Goal: Task Accomplishment & Management: Complete application form

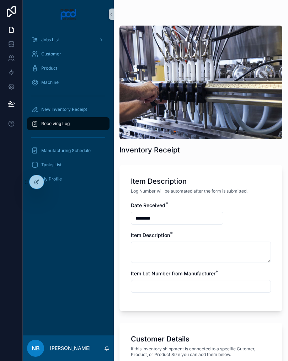
scroll to position [416, 0]
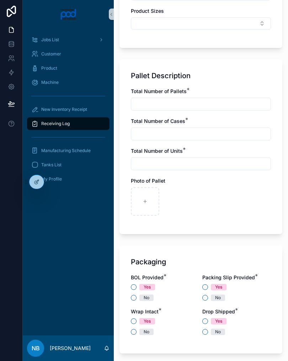
type input "**********"
click at [5, 151] on div at bounding box center [11, 180] width 23 height 361
click at [177, 204] on div "scrollable content" at bounding box center [176, 201] width 28 height 28
type input "**********"
click at [171, 108] on input "scrollable content" at bounding box center [200, 104] width 139 height 10
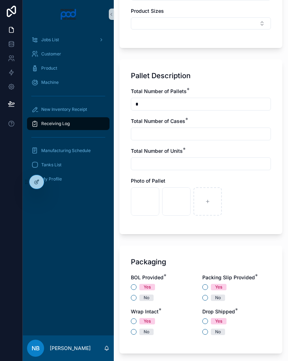
type input "*"
click at [154, 139] on input "scrollable content" at bounding box center [200, 134] width 139 height 10
click at [167, 168] on input "scrollable content" at bounding box center [200, 164] width 139 height 10
click at [149, 129] on input "scrollable content" at bounding box center [200, 134] width 139 height 10
type input "*"
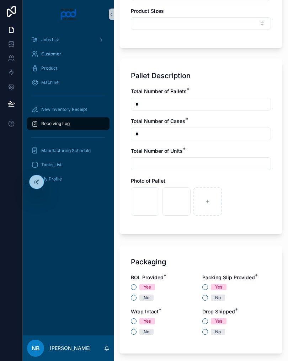
click at [173, 168] on input "scrollable content" at bounding box center [200, 164] width 139 height 10
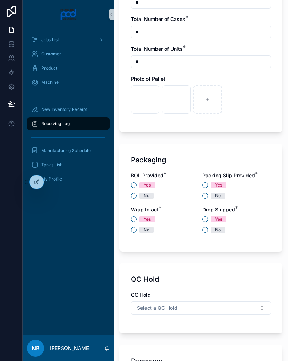
scroll to position [530, 0]
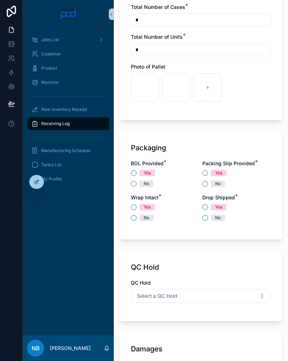
type input "*"
click at [132, 185] on button "No" at bounding box center [134, 184] width 6 height 6
click at [203, 173] on button "Yes" at bounding box center [205, 173] width 6 height 6
click at [134, 207] on button "Yes" at bounding box center [134, 207] width 6 height 6
click at [203, 219] on button "No" at bounding box center [205, 218] width 6 height 6
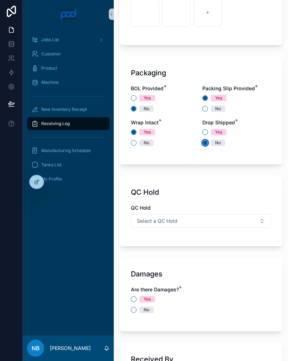
scroll to position [606, 0]
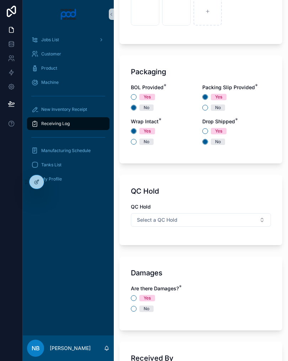
click at [222, 226] on button "Select a QC Hold" at bounding box center [201, 220] width 140 height 14
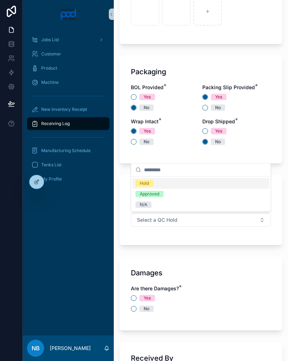
click at [168, 207] on div "N/A" at bounding box center [201, 204] width 136 height 11
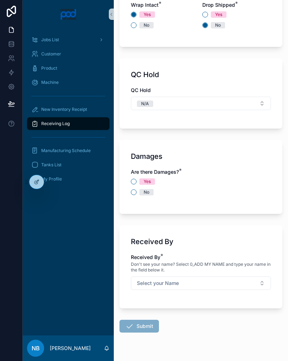
scroll to position [723, 0]
click at [132, 194] on button "No" at bounding box center [134, 192] width 6 height 6
click at [232, 280] on button "Select your Name" at bounding box center [201, 283] width 140 height 14
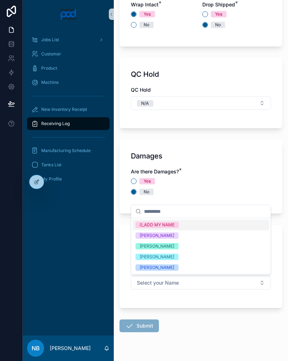
click at [191, 244] on div "[PERSON_NAME]" at bounding box center [201, 246] width 136 height 11
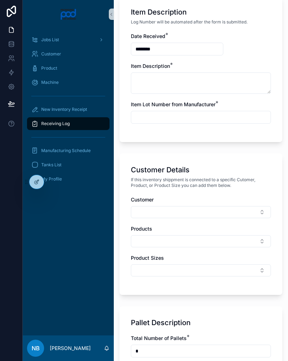
scroll to position [167, 0]
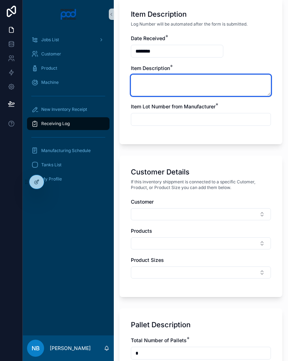
click at [167, 84] on textarea "scrollable content" at bounding box center [201, 85] width 140 height 21
type textarea "**********"
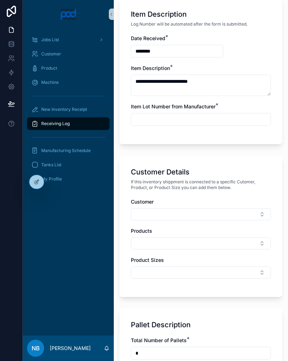
click at [203, 123] on input "scrollable content" at bounding box center [200, 119] width 139 height 10
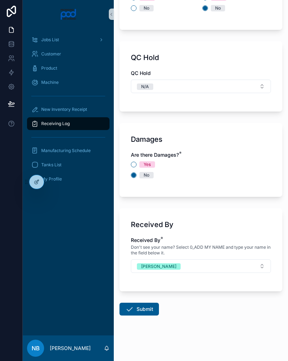
scroll to position [740, 0]
type input "********"
click at [244, 178] on div "No" at bounding box center [201, 175] width 140 height 6
click at [139, 306] on button "Submit" at bounding box center [138, 309] width 39 height 13
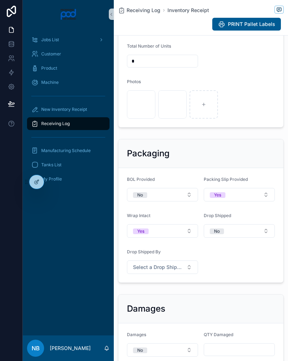
scroll to position [313, 0]
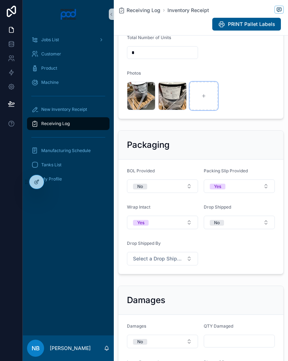
click at [211, 99] on div "scrollable content" at bounding box center [203, 96] width 28 height 28
click at [205, 102] on div "scrollable content" at bounding box center [203, 96] width 28 height 28
type input "**********"
click at [238, 108] on div "scrollable content" at bounding box center [235, 96] width 28 height 28
type input "**********"
